Goal: Information Seeking & Learning: Learn about a topic

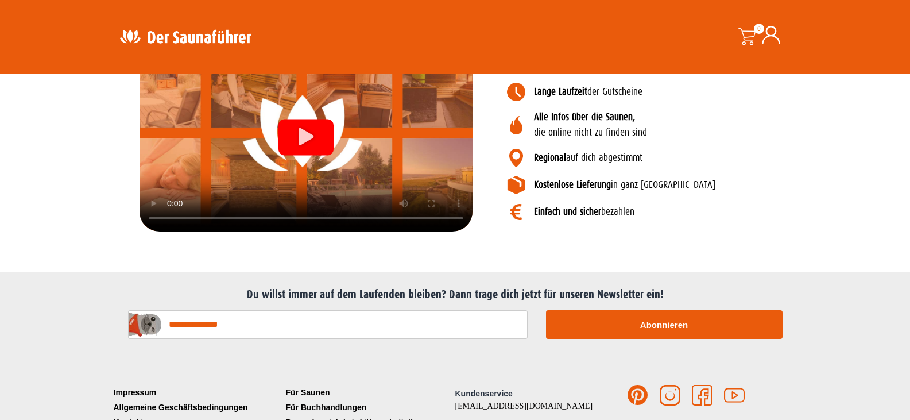
scroll to position [1285, 0]
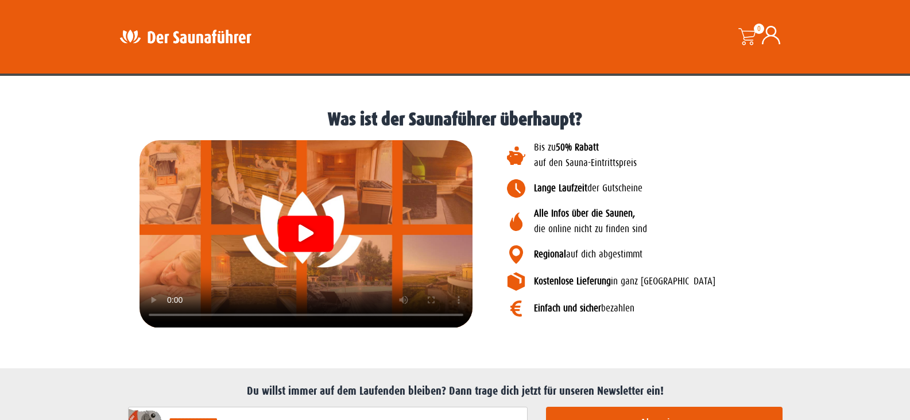
click at [309, 232] on icon "Video abspielen" at bounding box center [306, 233] width 15 height 17
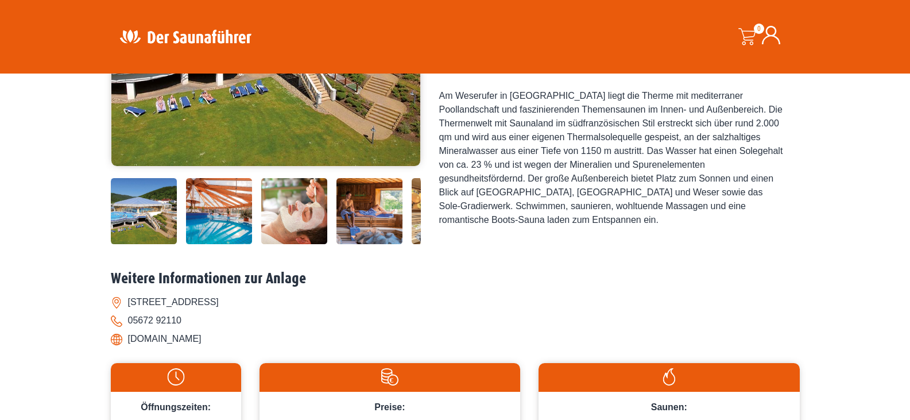
scroll to position [287, 0]
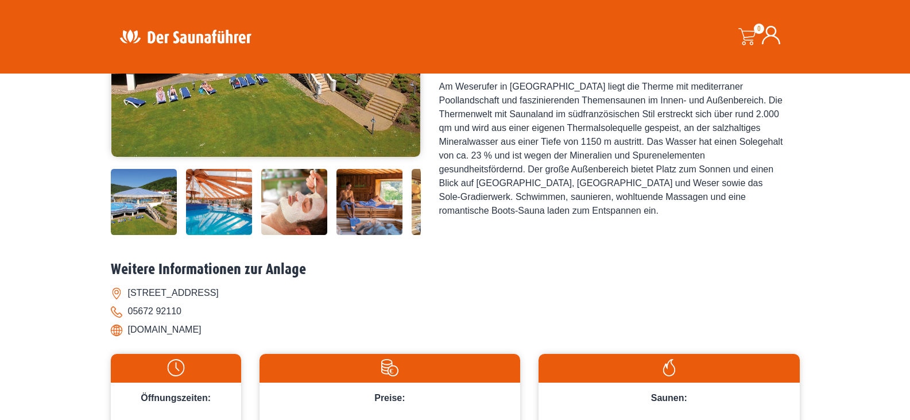
click at [208, 217] on img at bounding box center [219, 202] width 66 height 66
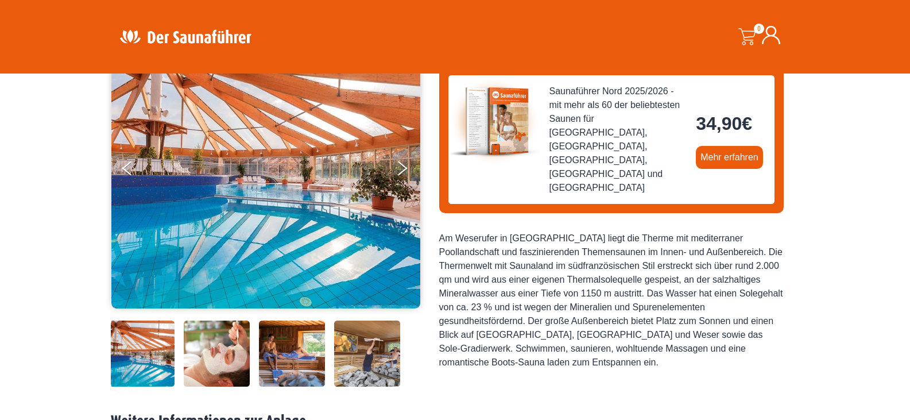
scroll to position [115, 0]
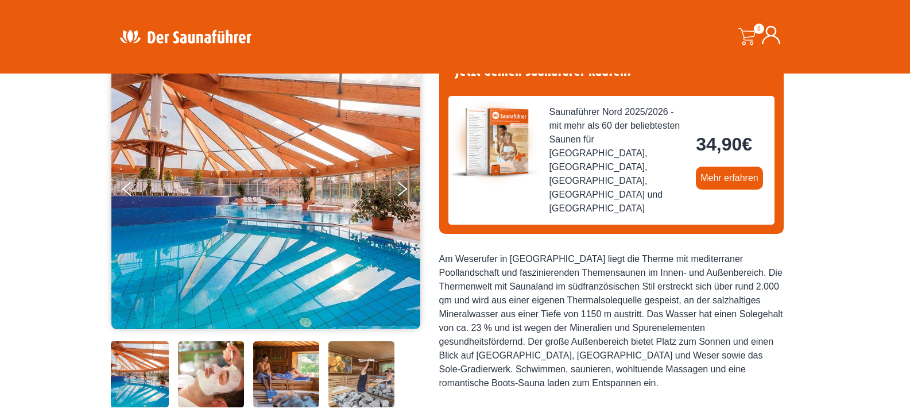
drag, startPoint x: 306, startPoint y: 369, endPoint x: 299, endPoint y: 372, distance: 6.9
click at [299, 372] on img at bounding box center [286, 374] width 66 height 66
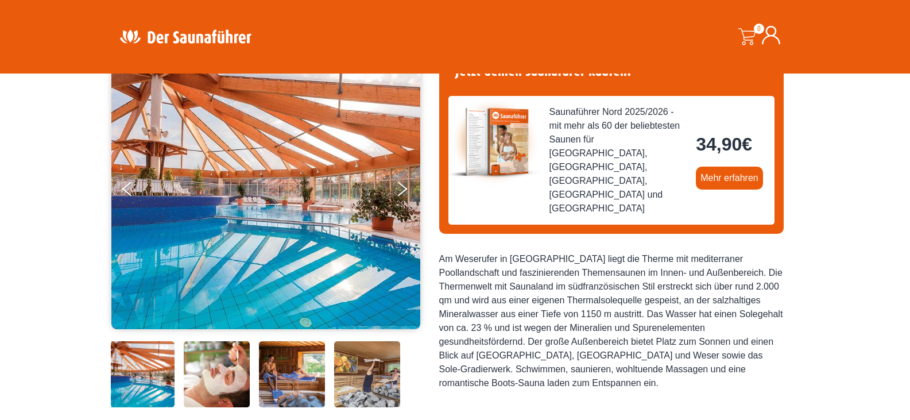
click at [299, 372] on img at bounding box center [292, 374] width 66 height 66
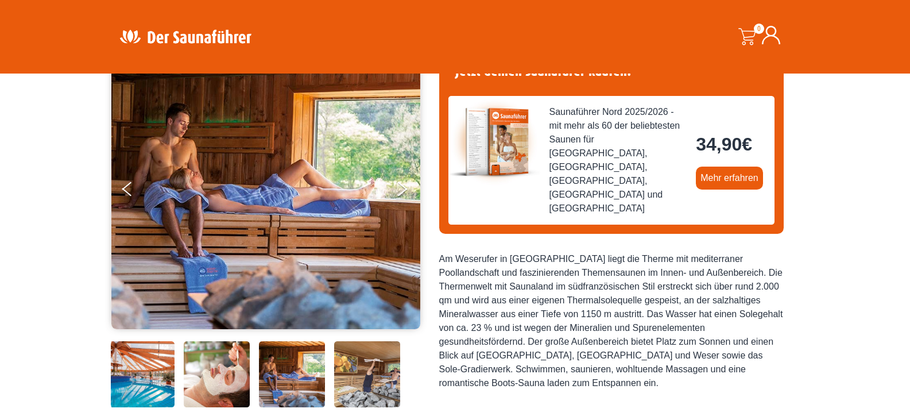
click at [246, 172] on img at bounding box center [265, 188] width 309 height 281
click at [369, 369] on img at bounding box center [367, 374] width 66 height 66
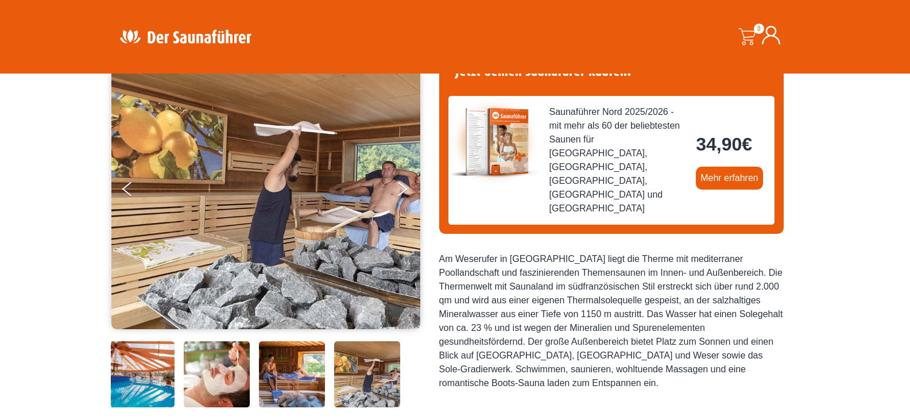
click at [369, 369] on img at bounding box center [367, 374] width 66 height 66
